Goal: Entertainment & Leisure: Consume media (video, audio)

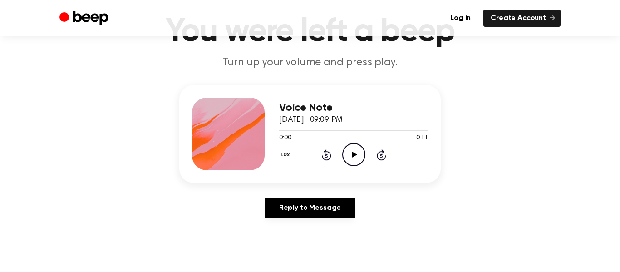
click at [349, 157] on icon "Play Audio" at bounding box center [353, 154] width 23 height 23
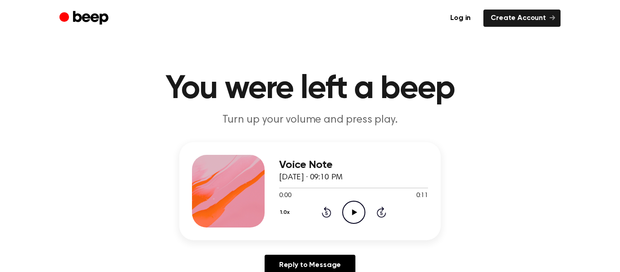
click at [353, 219] on icon "Play Audio" at bounding box center [353, 212] width 23 height 23
click at [360, 210] on icon "Play Audio" at bounding box center [353, 212] width 23 height 23
click at [356, 212] on icon at bounding box center [354, 212] width 5 height 6
click at [359, 206] on icon "Play Audio" at bounding box center [353, 212] width 23 height 23
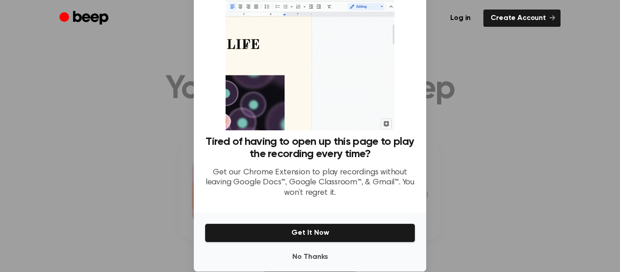
scroll to position [55, 0]
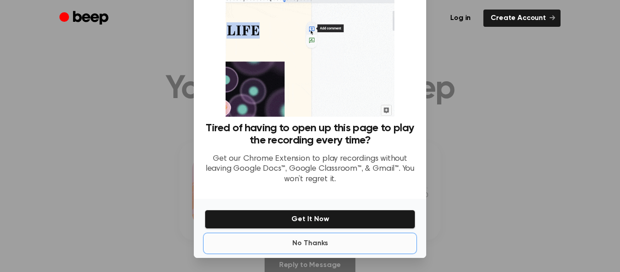
click at [372, 246] on button "No Thanks" at bounding box center [310, 243] width 211 height 18
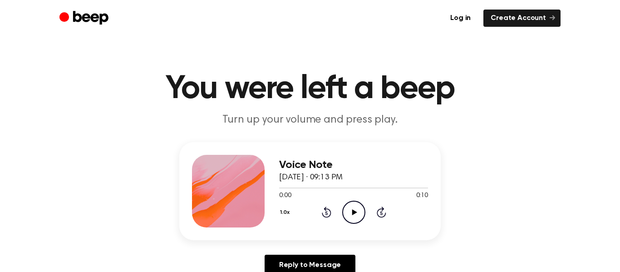
click at [355, 213] on icon "Play Audio" at bounding box center [353, 212] width 23 height 23
click at [358, 216] on icon "Play Audio" at bounding box center [353, 212] width 23 height 23
click at [348, 209] on icon "Play Audio" at bounding box center [353, 212] width 23 height 23
click at [349, 211] on icon "Play Audio" at bounding box center [353, 212] width 23 height 23
click at [355, 207] on icon "Play Audio" at bounding box center [353, 212] width 23 height 23
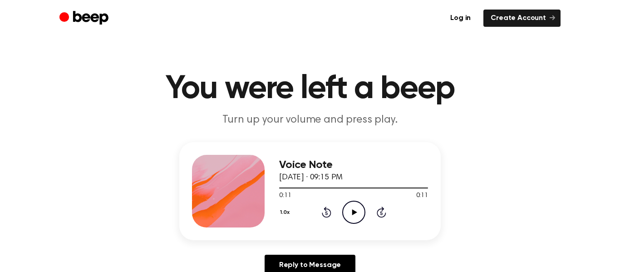
click at [356, 206] on icon "Play Audio" at bounding box center [353, 212] width 23 height 23
click at [349, 207] on icon "Play Audio" at bounding box center [353, 212] width 23 height 23
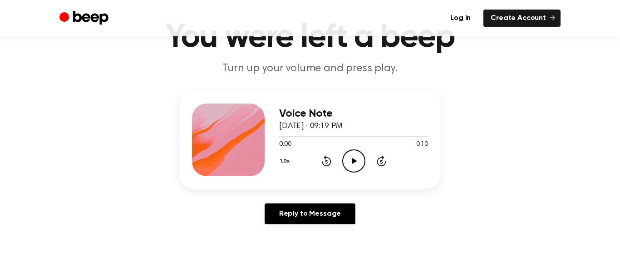
scroll to position [53, 0]
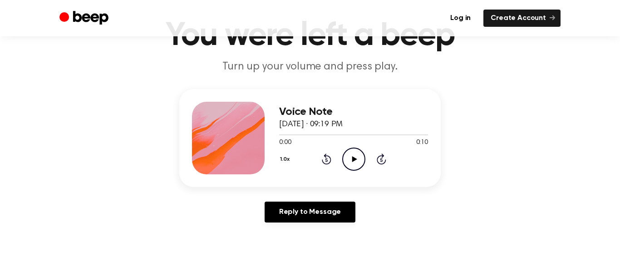
click at [366, 158] on div "1.0x Rewind 5 seconds Play Audio Skip 5 seconds" at bounding box center [353, 159] width 149 height 23
click at [354, 156] on icon "Play Audio" at bounding box center [353, 159] width 23 height 23
click at [354, 160] on icon at bounding box center [354, 159] width 5 height 6
click at [353, 167] on icon "Play Audio" at bounding box center [353, 159] width 23 height 23
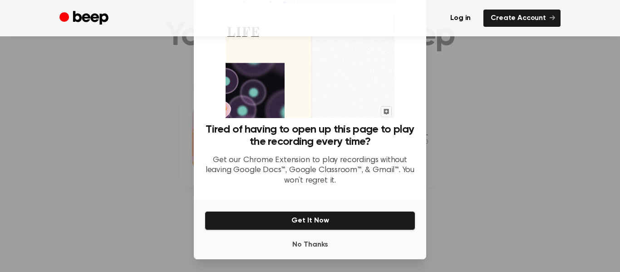
scroll to position [56, 0]
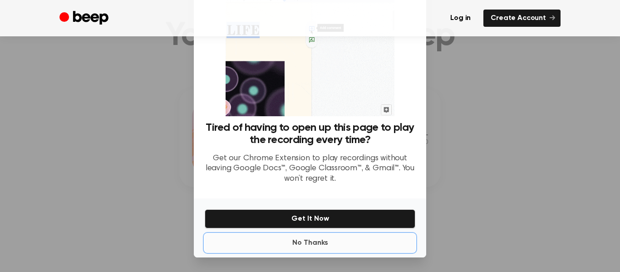
click at [350, 234] on button "No Thanks" at bounding box center [310, 243] width 211 height 18
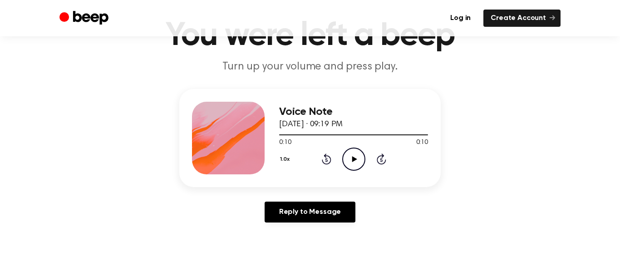
click at [348, 171] on div "Voice Note August 28, 2025 · 09:19 PM 0:10 0:10 Your browser does not support t…" at bounding box center [353, 138] width 149 height 73
click at [351, 165] on icon "Play Audio" at bounding box center [353, 159] width 23 height 23
click at [351, 165] on icon "Pause Audio" at bounding box center [353, 159] width 23 height 23
click at [351, 165] on icon "Play Audio" at bounding box center [353, 159] width 23 height 23
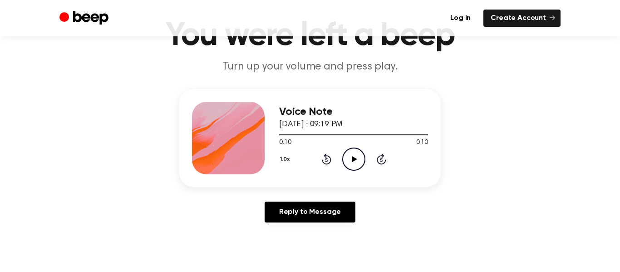
click at [351, 165] on icon "Play Audio" at bounding box center [353, 159] width 23 height 23
click at [351, 165] on icon "Pause Audio" at bounding box center [353, 159] width 23 height 23
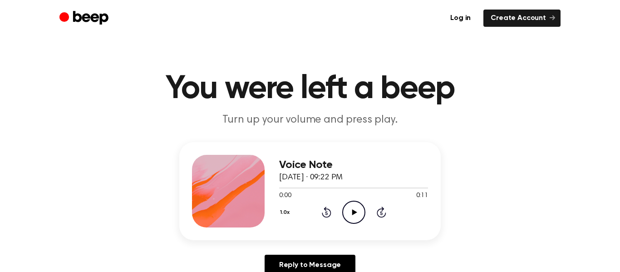
click at [349, 211] on icon "Play Audio" at bounding box center [353, 212] width 23 height 23
click at [354, 207] on icon "Play Audio" at bounding box center [353, 212] width 23 height 23
click at [354, 207] on icon "Pause Audio" at bounding box center [353, 212] width 23 height 23
click at [354, 207] on icon "Play Audio" at bounding box center [353, 212] width 23 height 23
click at [345, 213] on icon "Play Audio" at bounding box center [353, 212] width 23 height 23
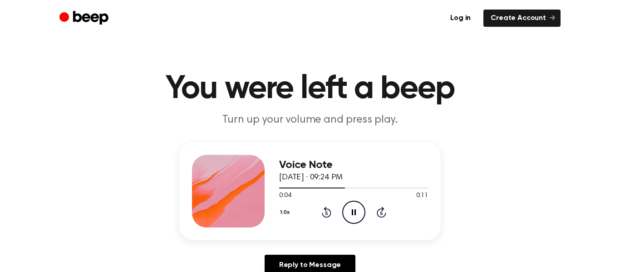
click at [345, 213] on icon "Pause Audio" at bounding box center [353, 212] width 23 height 23
click at [345, 213] on icon "Play Audio" at bounding box center [353, 212] width 23 height 23
click at [345, 213] on icon "Pause Audio" at bounding box center [353, 212] width 23 height 23
click at [351, 216] on icon "Play Audio" at bounding box center [353, 212] width 23 height 23
click at [351, 216] on icon "Pause Audio" at bounding box center [353, 212] width 23 height 23
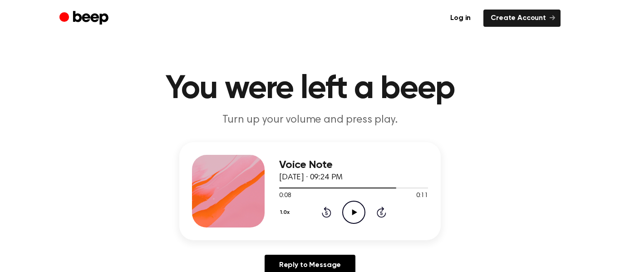
click at [351, 216] on icon "Play Audio" at bounding box center [353, 212] width 23 height 23
click at [347, 210] on icon "Play Audio" at bounding box center [353, 212] width 23 height 23
click at [349, 215] on icon "Play Audio" at bounding box center [353, 212] width 23 height 23
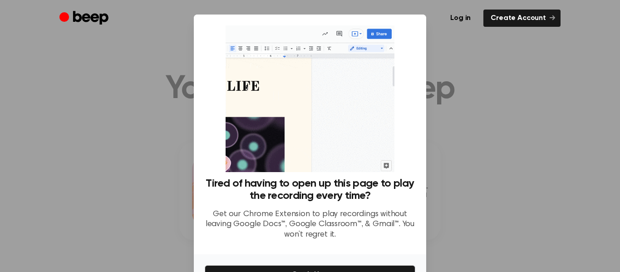
scroll to position [56, 0]
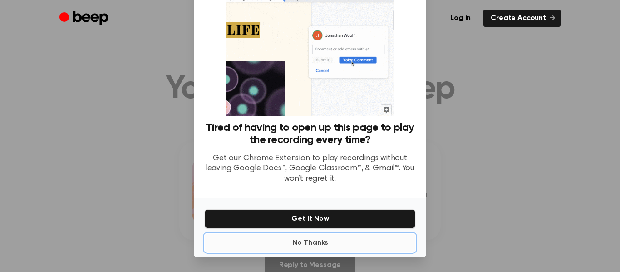
click at [351, 244] on button "No Thanks" at bounding box center [310, 243] width 211 height 18
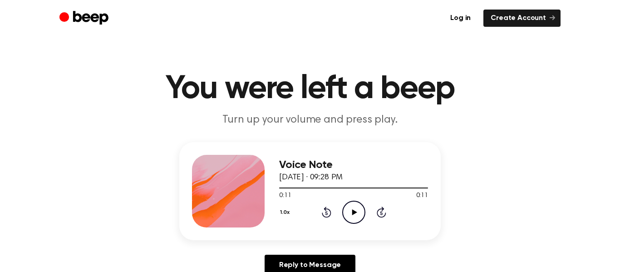
click at [358, 220] on icon "Play Audio" at bounding box center [353, 212] width 23 height 23
click at [358, 220] on icon "Pause Audio" at bounding box center [353, 212] width 23 height 23
click at [358, 220] on icon "Play Audio" at bounding box center [353, 212] width 23 height 23
click at [358, 220] on icon "Pause Audio" at bounding box center [353, 212] width 23 height 23
click at [358, 220] on icon "Play Audio" at bounding box center [353, 212] width 23 height 23
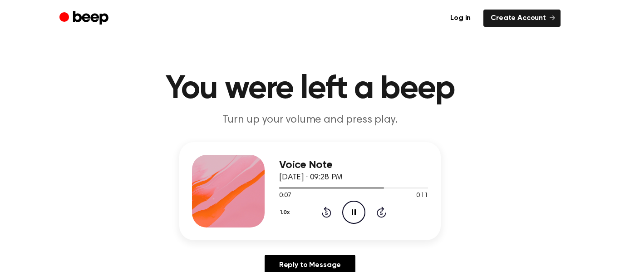
click at [358, 220] on icon "Pause Audio" at bounding box center [353, 212] width 23 height 23
